Goal: Task Accomplishment & Management: Use online tool/utility

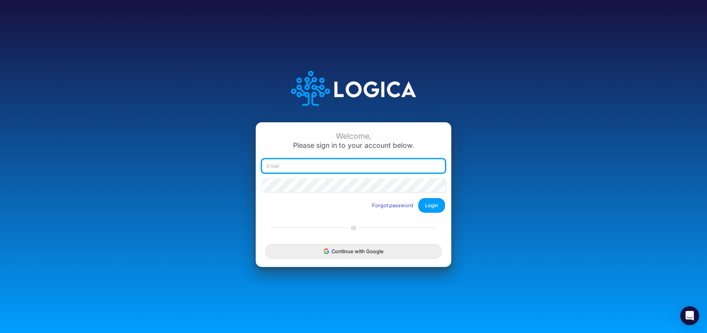
click at [341, 170] on input "email" at bounding box center [353, 165] width 183 height 13
type input "[PERSON_NAME][EMAIL_ADDRESS][DOMAIN_NAME]"
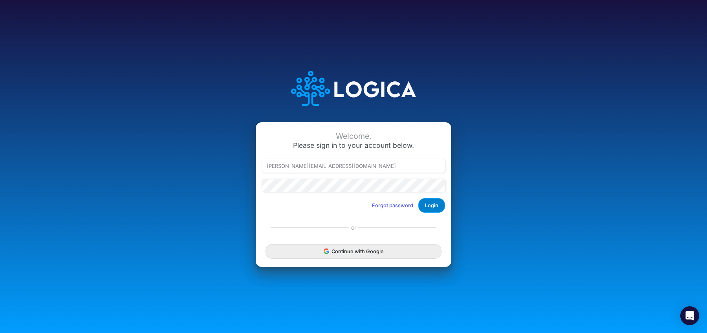
click at [432, 202] on button "Login" at bounding box center [431, 205] width 27 height 15
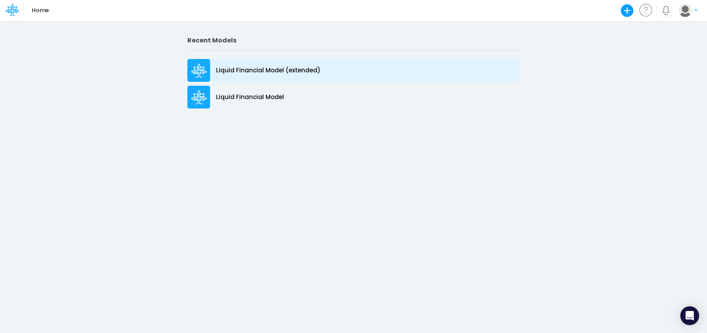
click at [268, 74] on p "Liquid Financial Model (extended)" at bounding box center [268, 70] width 104 height 9
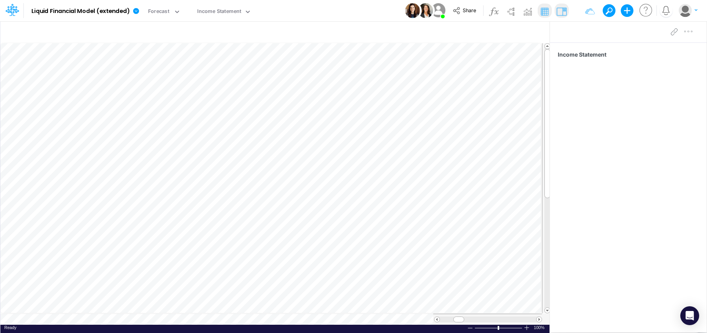
scroll to position [4, 0]
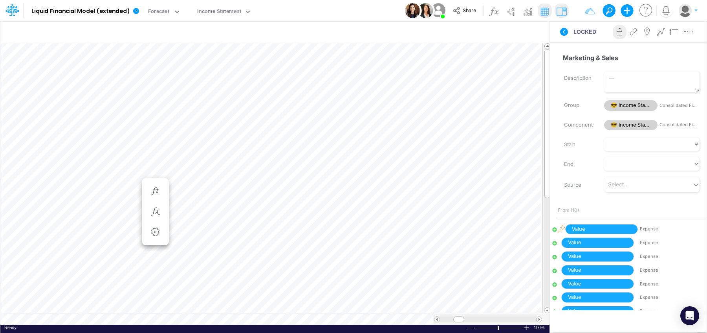
scroll to position [4, 0]
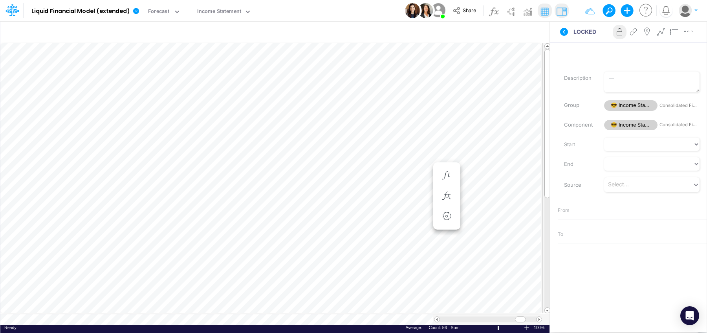
click at [605, 156] on div "Insert component Insert child node Variable Constant Group Addition Subtraction…" at bounding box center [353, 177] width 707 height 312
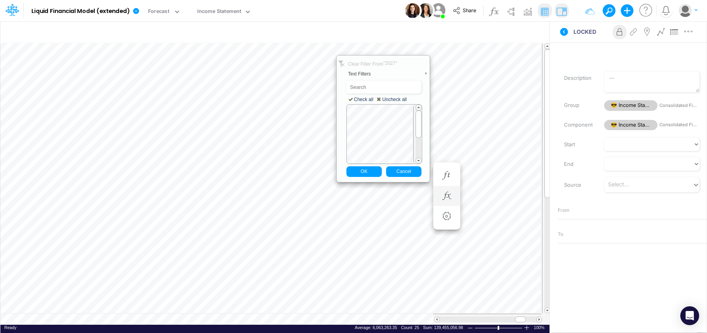
click at [429, 51] on div "Paste Cut Copy AutoFill Clear Filter From "2027 " Text Filters Equals... Does N…" at bounding box center [274, 183] width 549 height 281
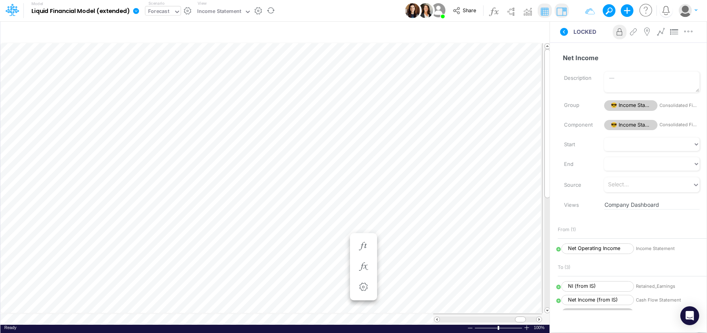
click at [163, 10] on div "Forecast" at bounding box center [158, 11] width 21 height 9
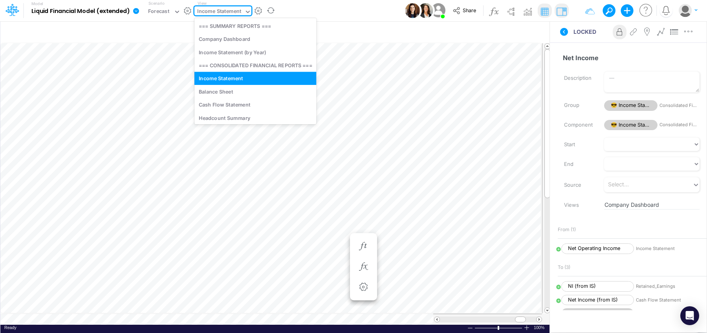
click at [215, 11] on div "Income Statement" at bounding box center [219, 11] width 44 height 9
click at [215, 43] on div "Company Dashboard" at bounding box center [255, 39] width 122 height 13
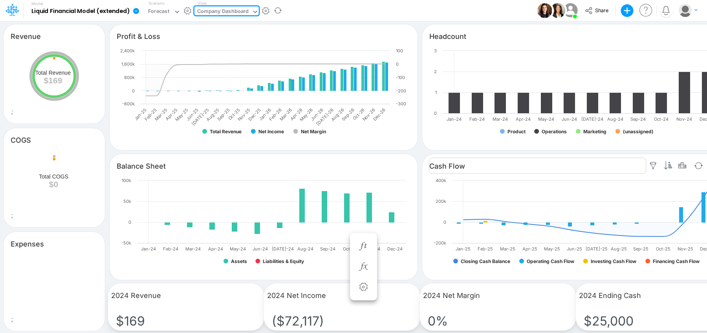
scroll to position [0, 1]
